Goal: Obtain resource: Download file/media

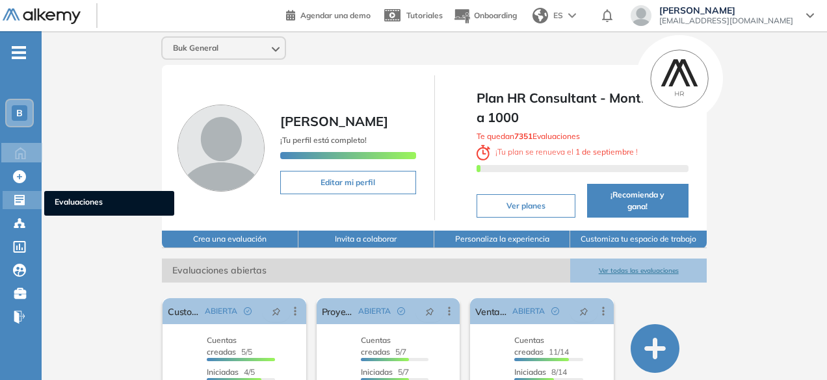
click at [24, 194] on icon at bounding box center [19, 200] width 13 height 13
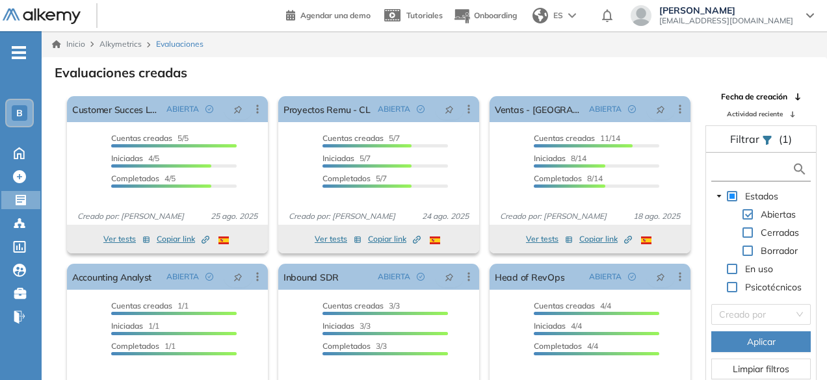
click at [750, 174] on input "text" at bounding box center [753, 170] width 77 height 14
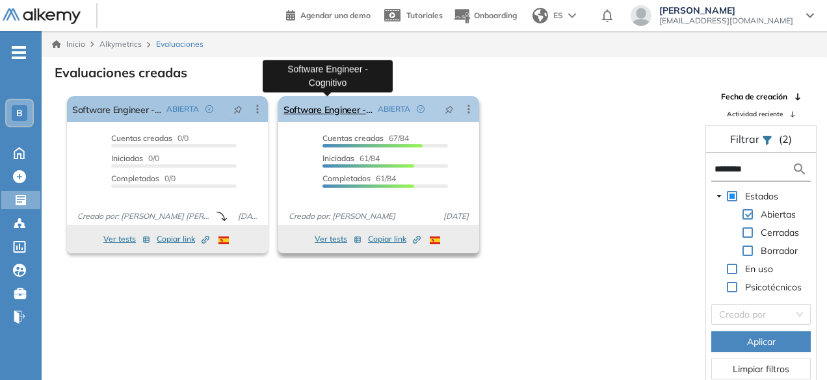
type input "********"
click at [326, 111] on link "Software Engineer - Cognitivo" at bounding box center [327, 109] width 89 height 26
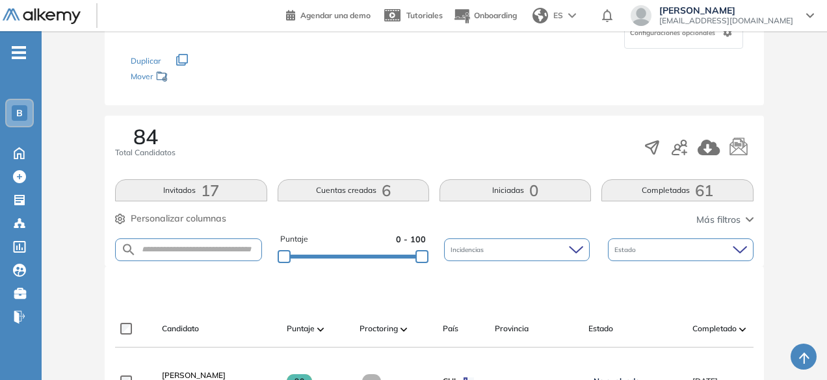
click at [686, 197] on button "Completadas 61" at bounding box center [676, 190] width 151 height 22
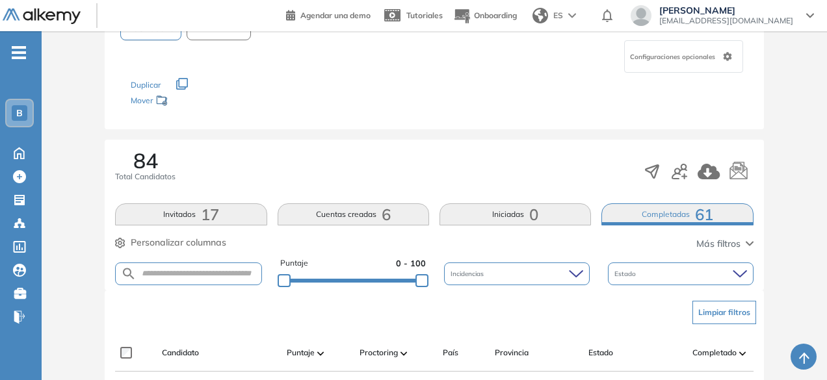
scroll to position [130, 0]
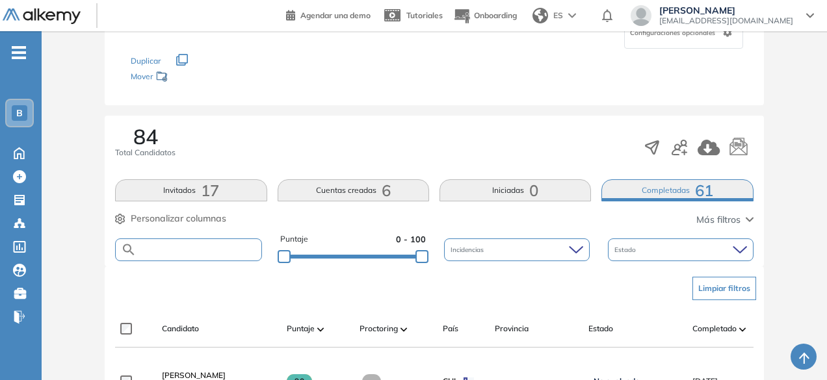
click at [194, 245] on input "text" at bounding box center [199, 250] width 124 height 10
type input "*****"
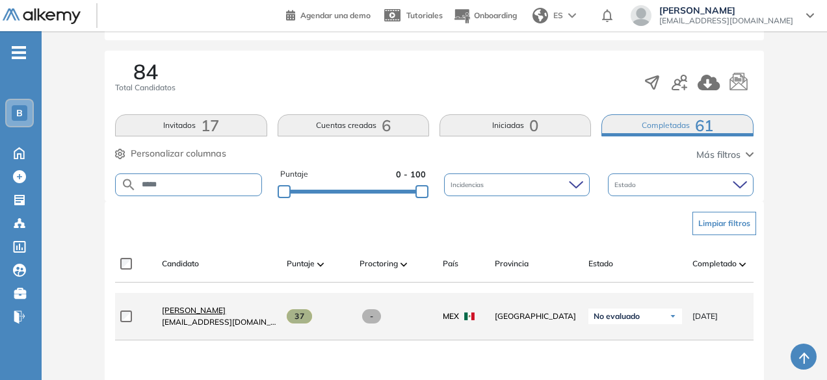
click at [189, 315] on span "[PERSON_NAME]" at bounding box center [194, 311] width 64 height 10
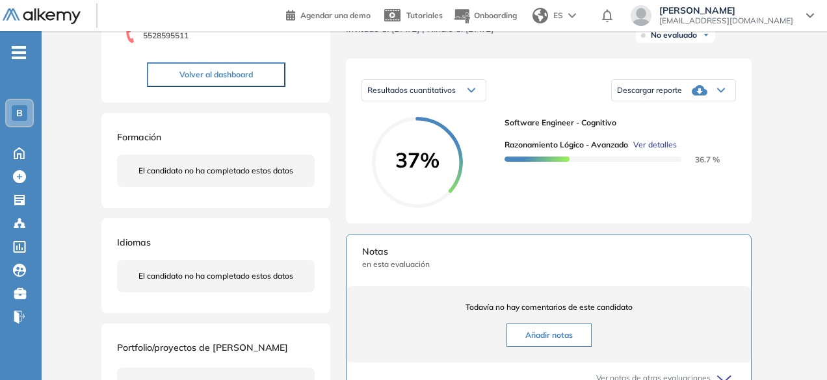
scroll to position [195, 0]
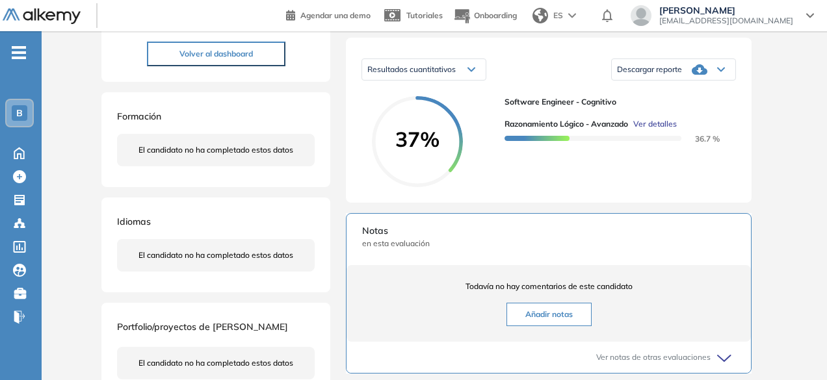
click at [657, 83] on div "Descargar reporte" at bounding box center [674, 70] width 124 height 26
click at [609, 185] on div "Software Engineer - Cognitivo Razonamiento Lógico - Avanzado Ver detalles 36.7 %" at bounding box center [615, 141] width 221 height 91
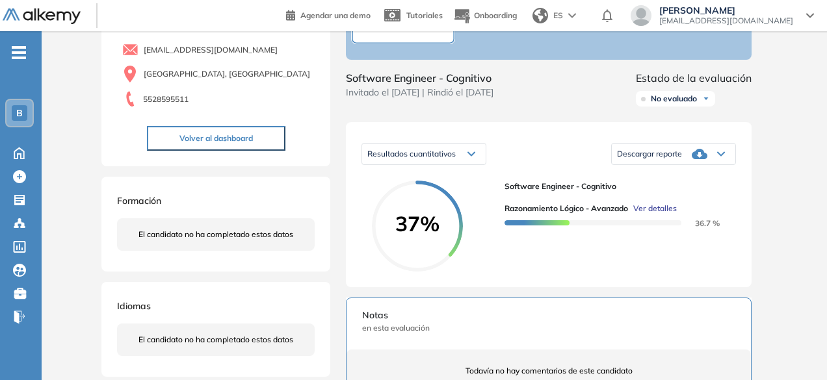
scroll to position [0, 0]
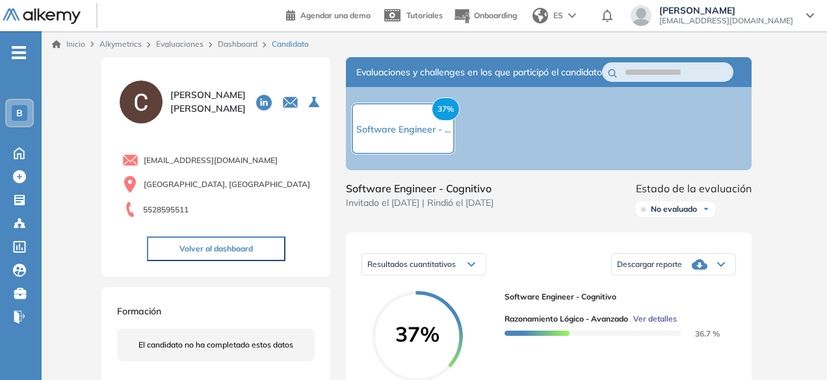
click at [390, 131] on div "Software Engineer - Cognitivo" at bounding box center [403, 111] width 130 height 41
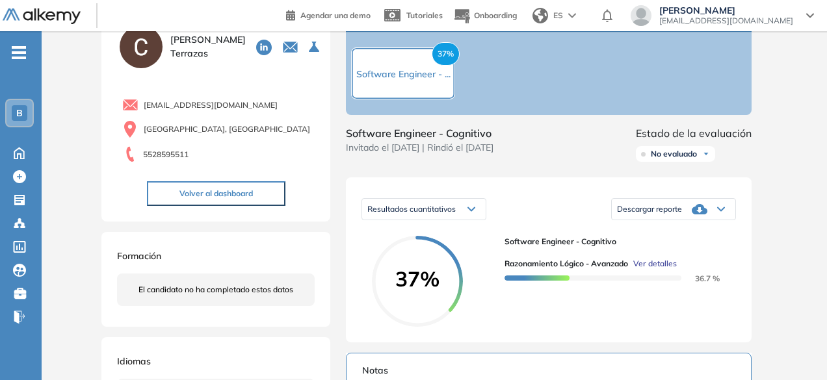
scroll to position [130, 0]
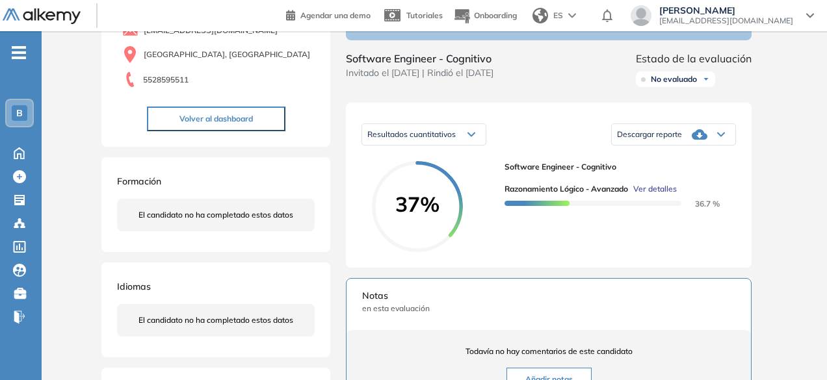
click at [435, 145] on div "Resultados cuantitativos" at bounding box center [424, 134] width 124 height 21
click at [691, 148] on div "Descargar reporte" at bounding box center [674, 135] width 124 height 26
click at [681, 179] on li "Descargar informe resumido" at bounding box center [666, 172] width 97 height 13
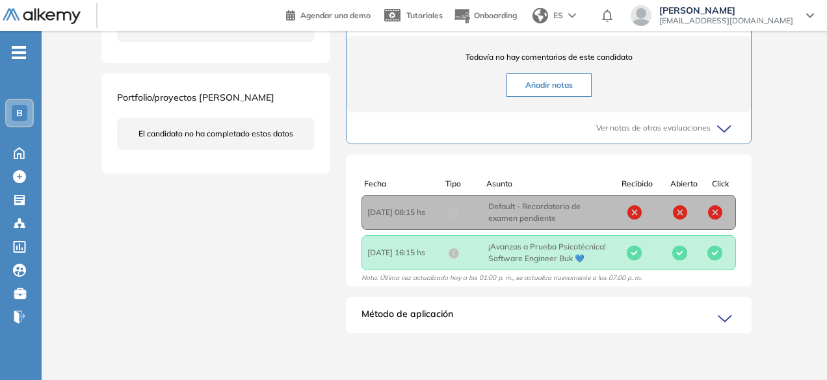
scroll to position [0, 0]
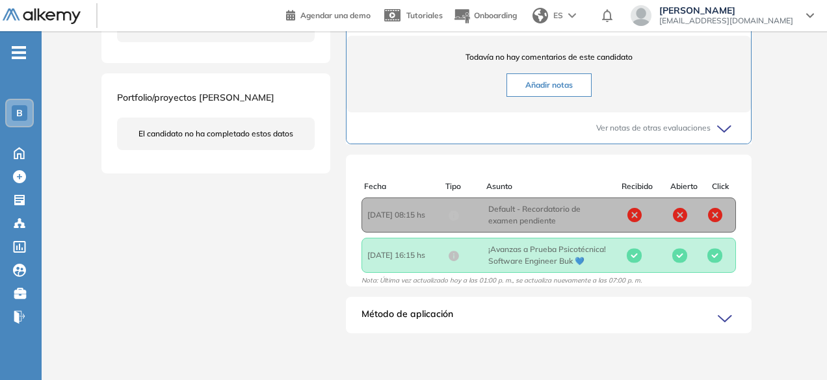
click at [718, 322] on icon at bounding box center [727, 319] width 18 height 18
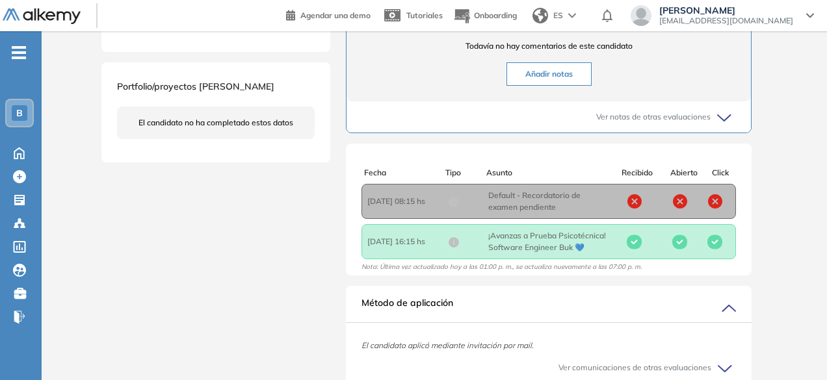
scroll to position [3, 0]
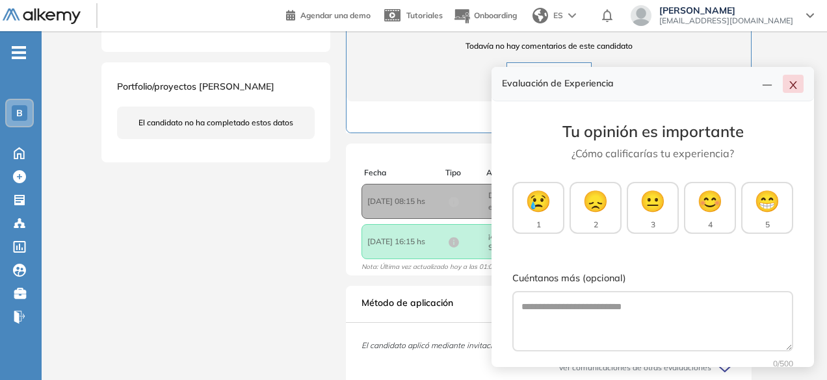
click at [793, 81] on icon "close" at bounding box center [793, 85] width 10 height 10
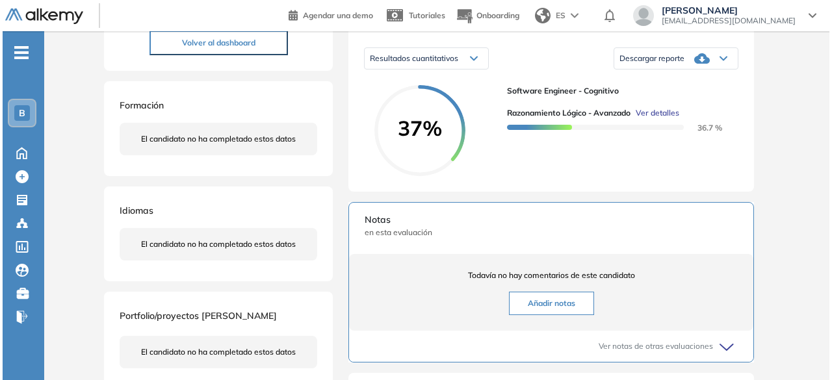
scroll to position [187, 0]
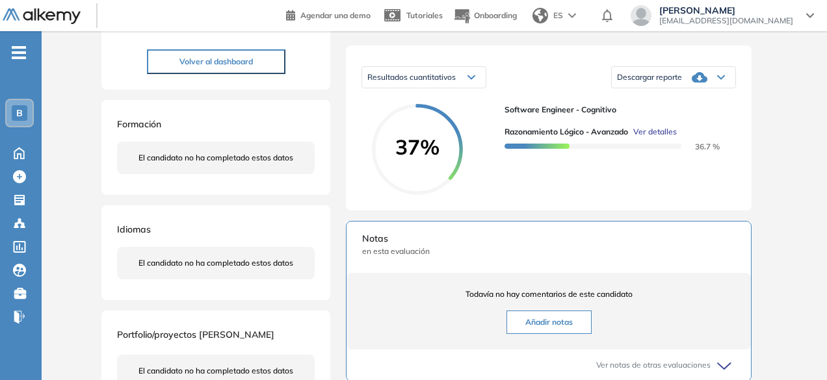
click at [450, 153] on span "37%" at bounding box center [417, 147] width 91 height 21
click at [675, 138] on span "Ver detalles" at bounding box center [655, 132] width 44 height 12
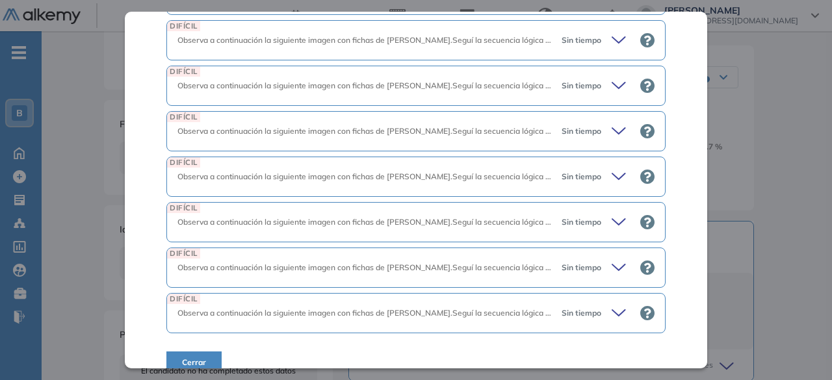
scroll to position [1701, 0]
